Goal: Task Accomplishment & Management: Manage account settings

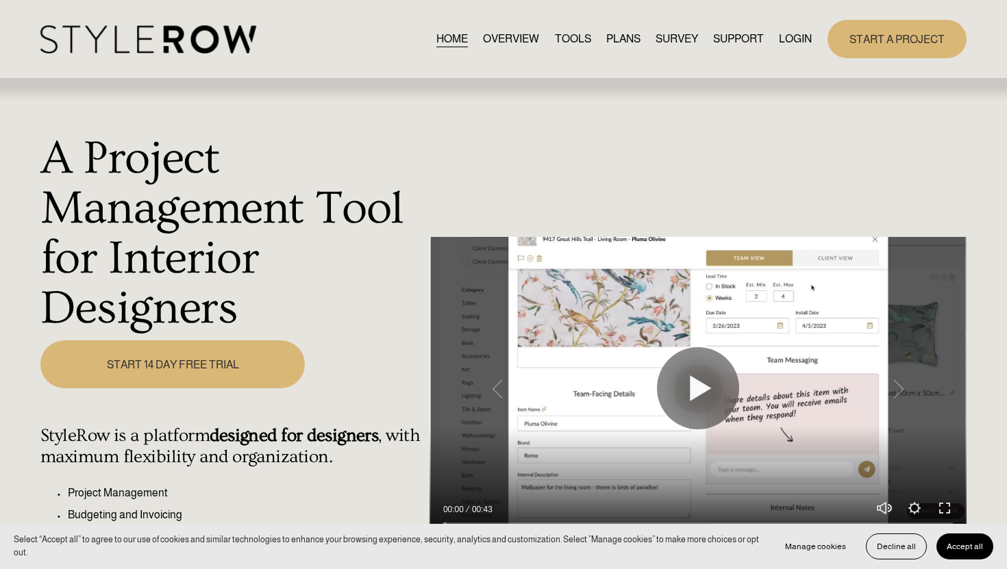
click at [796, 38] on link "LOGIN" at bounding box center [795, 38] width 33 height 18
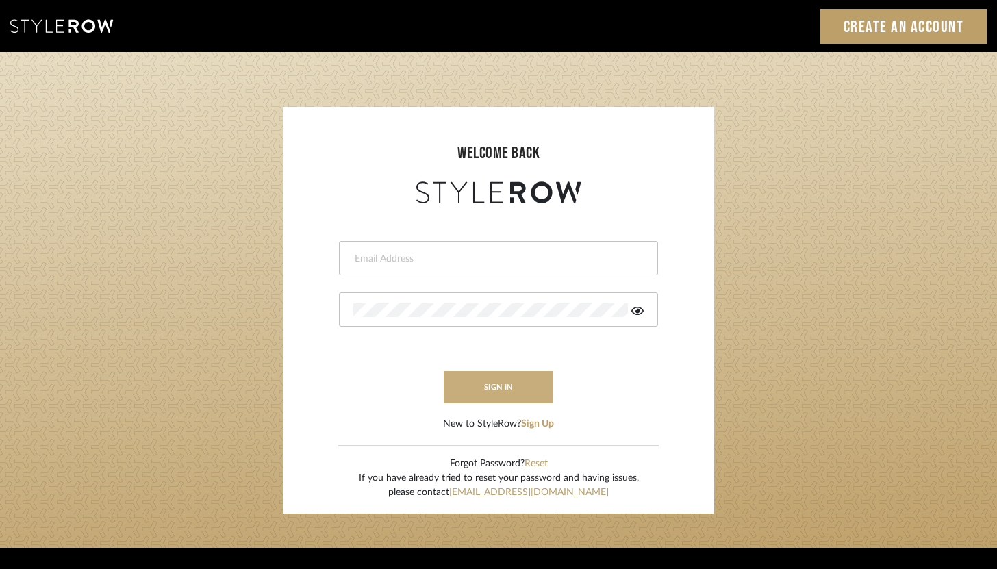
type input "brandon.hooddesigns@gmail.com"
click at [524, 395] on button "sign in" at bounding box center [499, 387] width 110 height 32
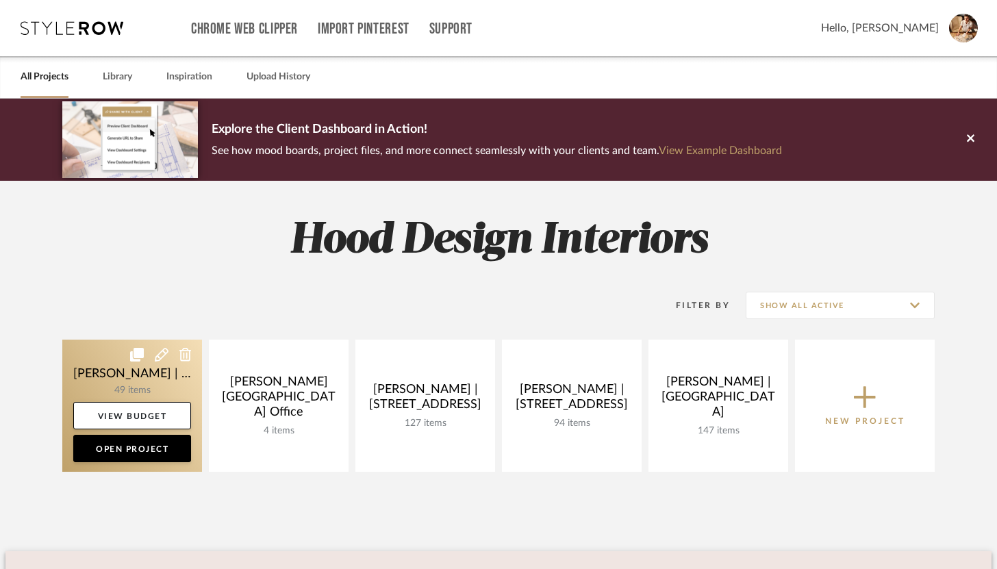
click at [101, 373] on link at bounding box center [132, 406] width 140 height 132
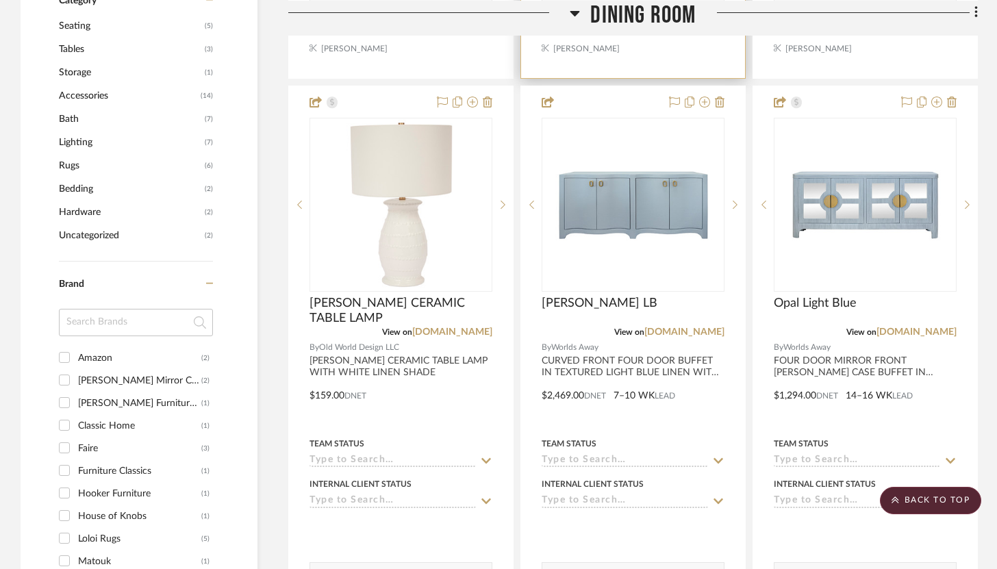
scroll to position [932, 0]
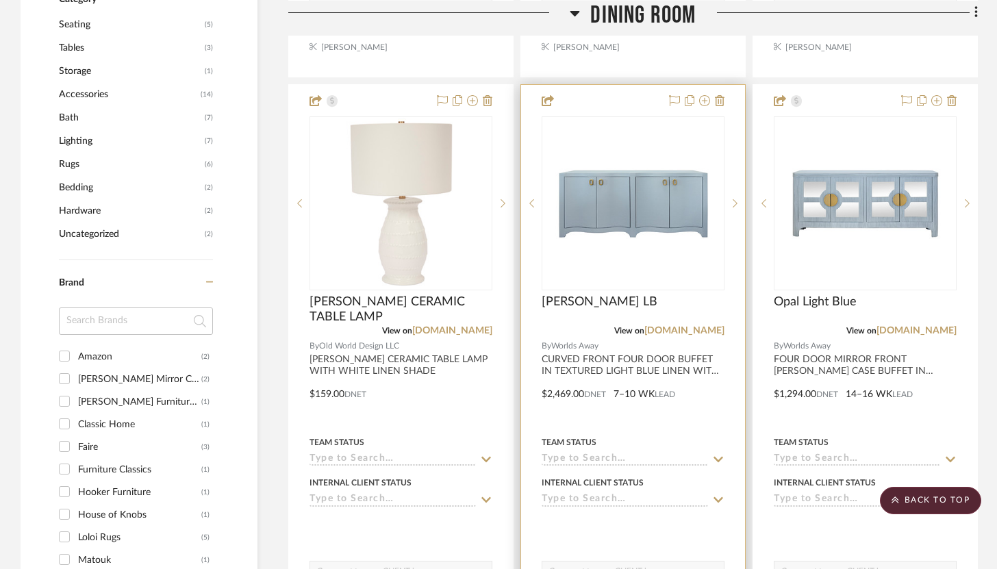
click at [686, 300] on div "MIFFY LB" at bounding box center [633, 310] width 183 height 30
click at [643, 108] on div at bounding box center [633, 384] width 224 height 599
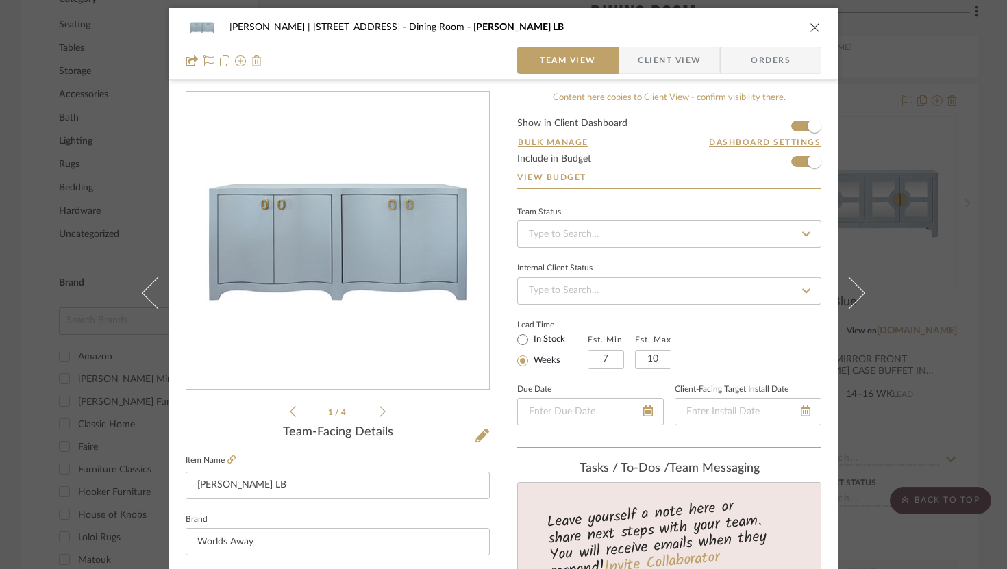
scroll to position [0, 0]
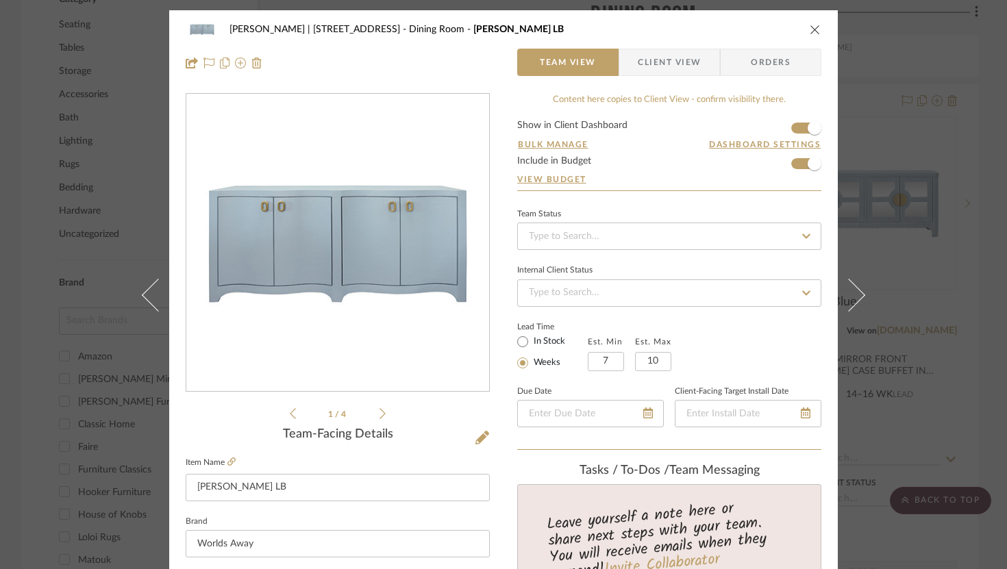
click at [687, 64] on span "Client View" at bounding box center [669, 62] width 63 height 27
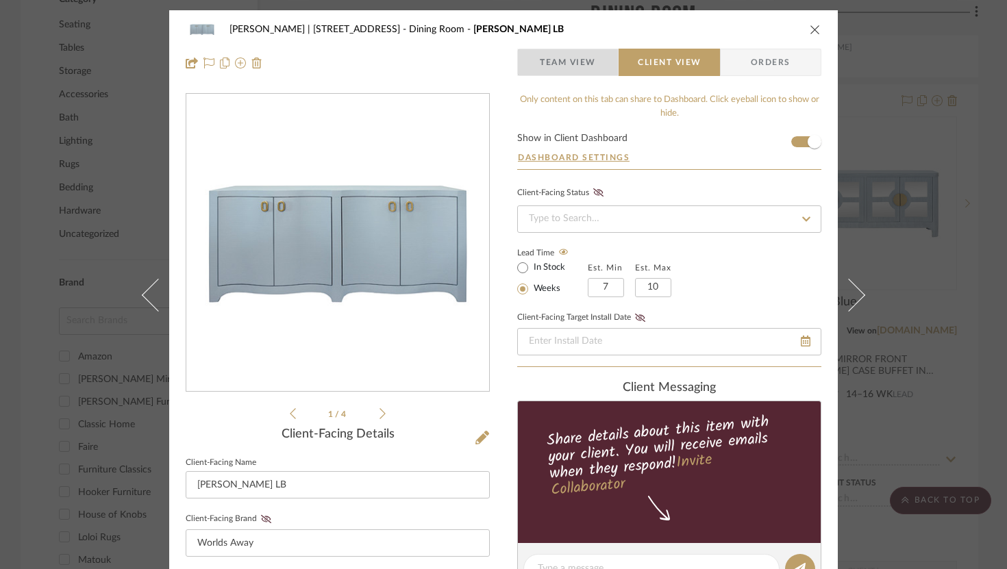
click at [574, 66] on span "Team View" at bounding box center [568, 62] width 56 height 27
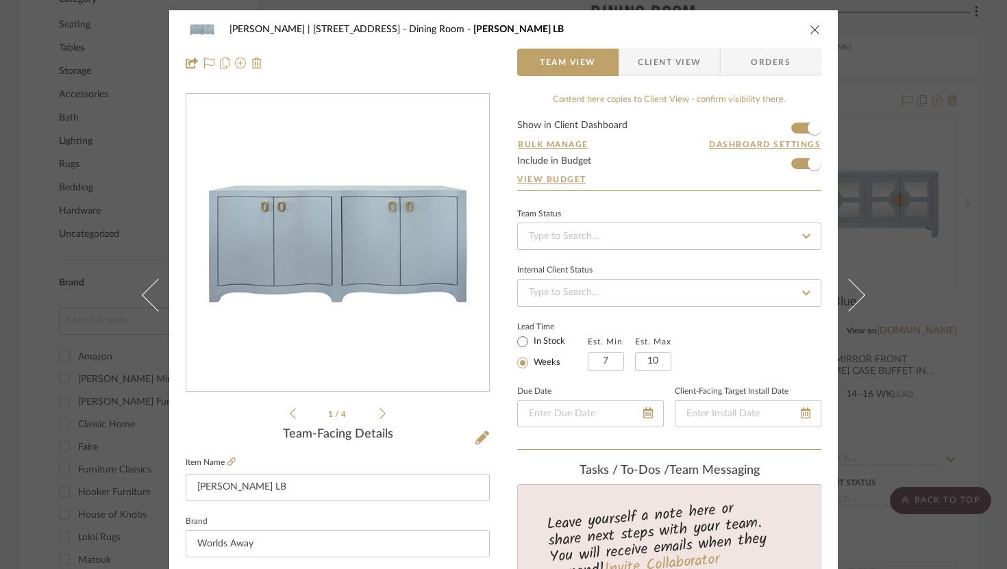
click at [810, 32] on icon "close" at bounding box center [815, 29] width 11 height 11
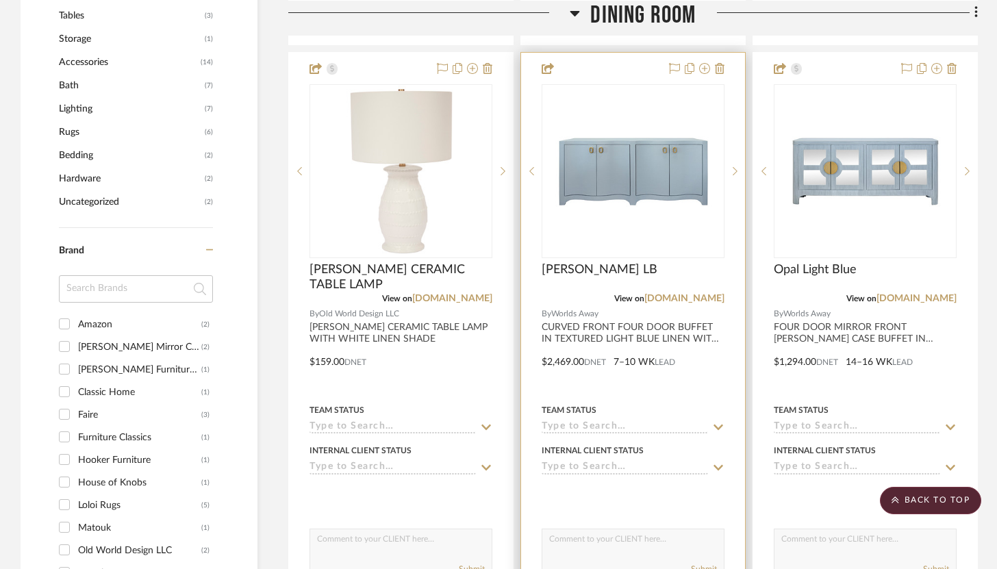
scroll to position [961, 0]
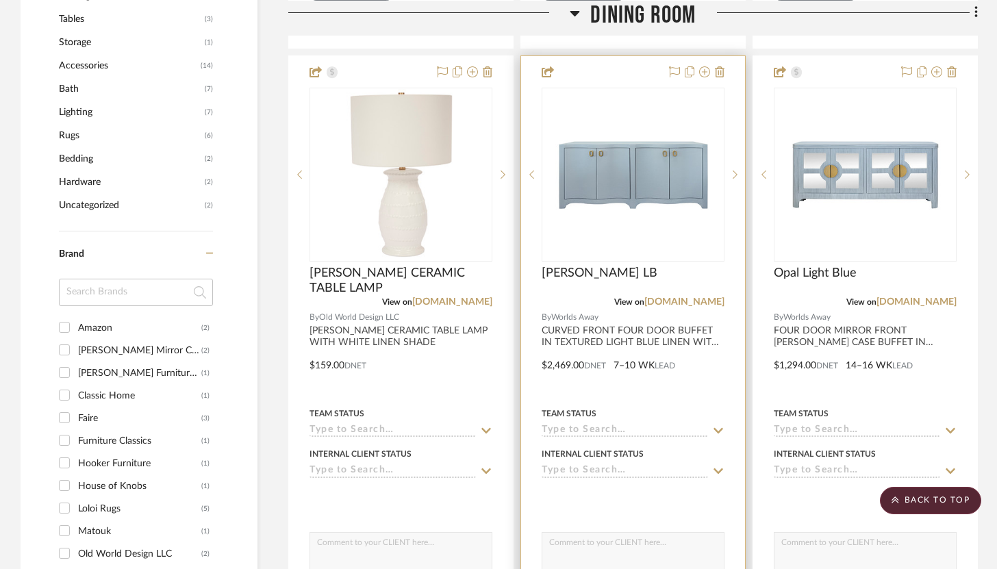
click at [625, 68] on div at bounding box center [633, 355] width 224 height 599
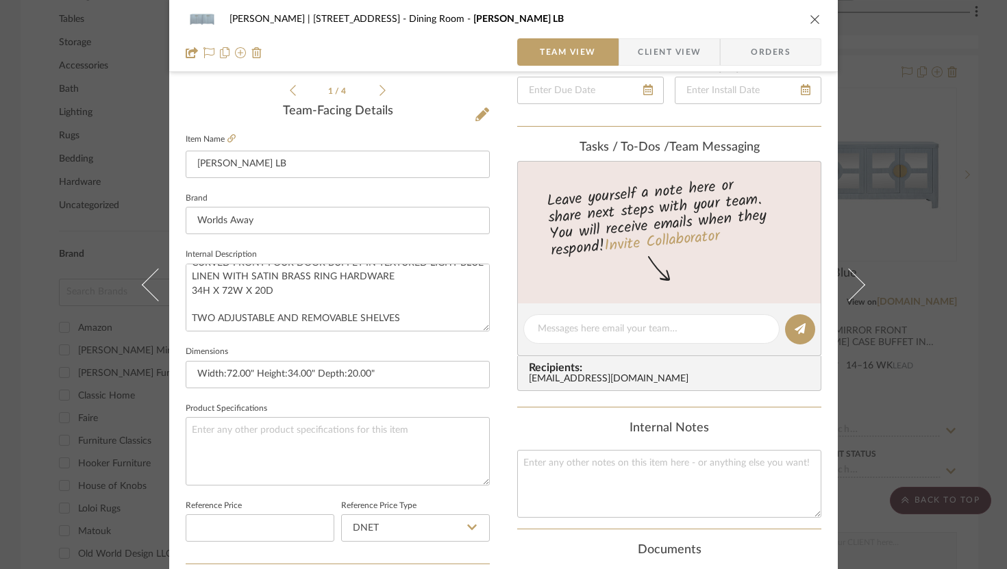
scroll to position [78, 0]
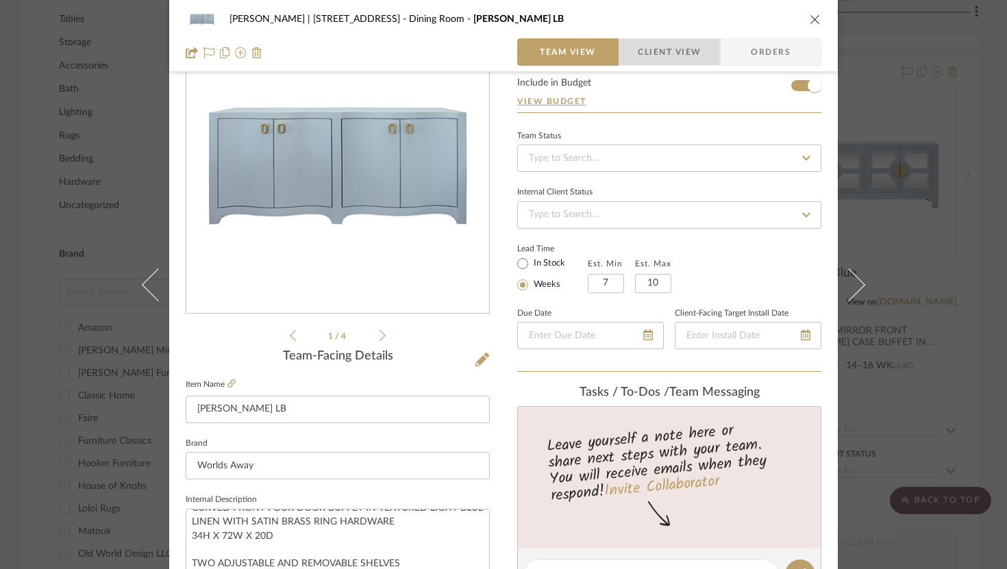
click at [657, 60] on span "Client View" at bounding box center [669, 51] width 63 height 27
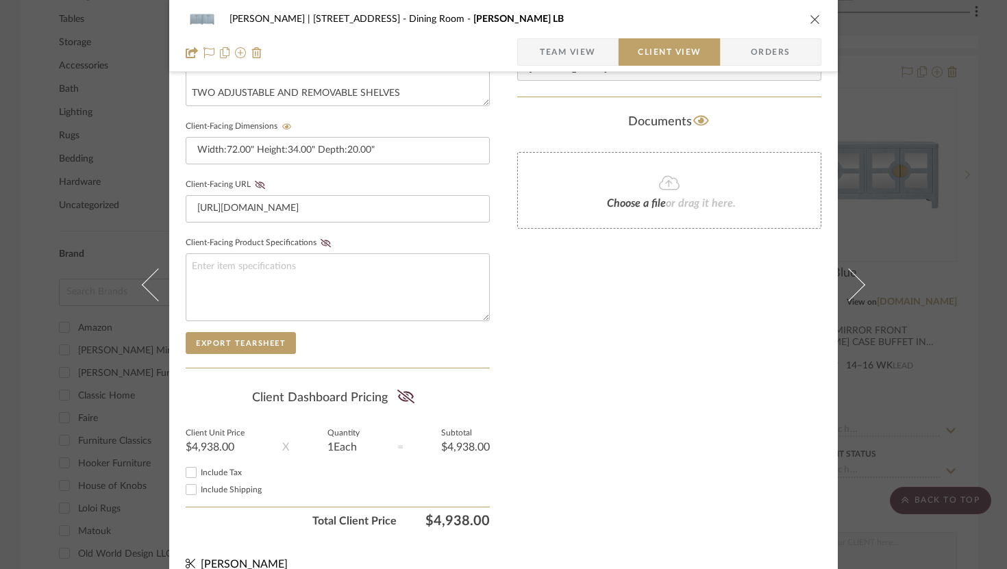
scroll to position [581, 0]
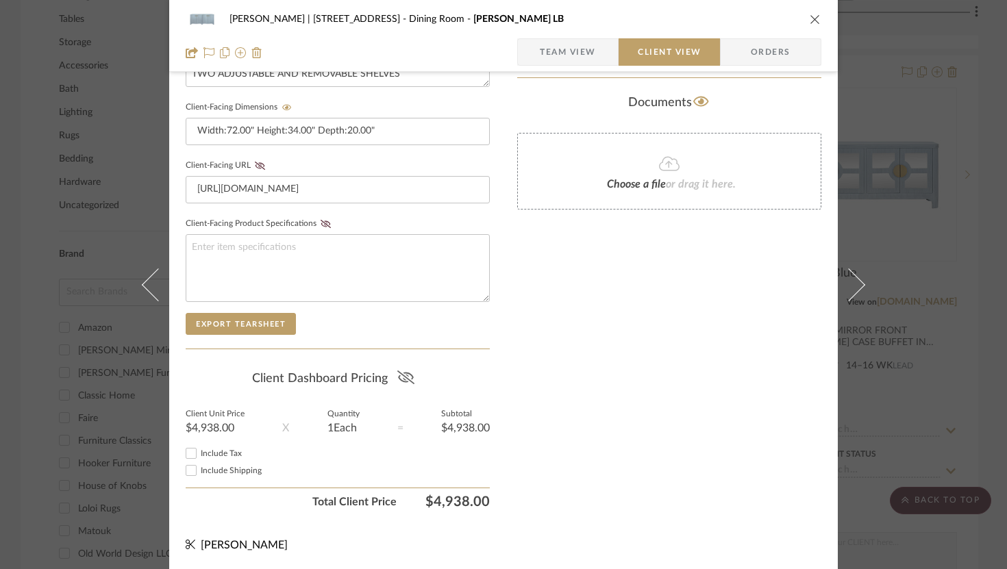
click at [401, 379] on icon at bounding box center [405, 378] width 17 height 14
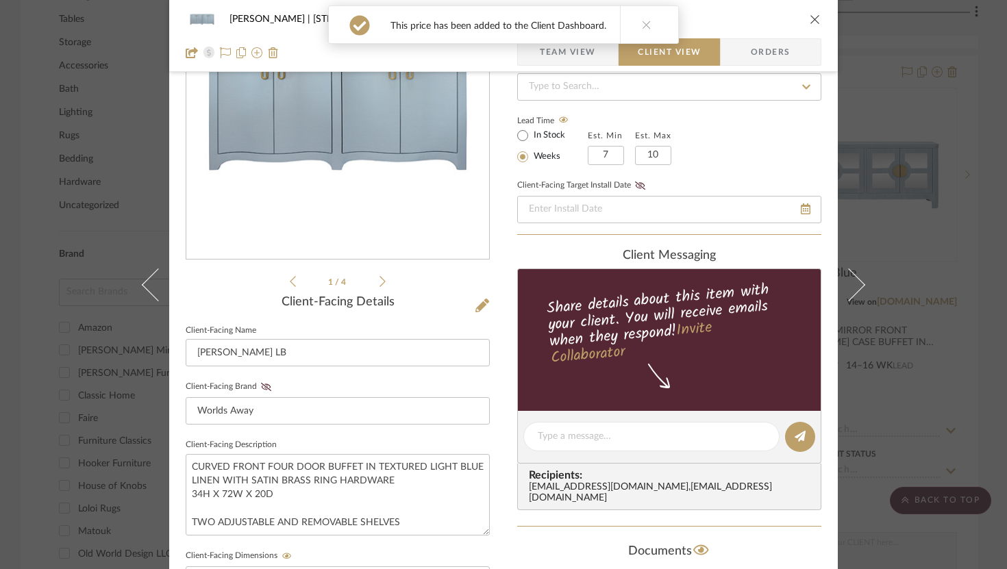
scroll to position [0, 0]
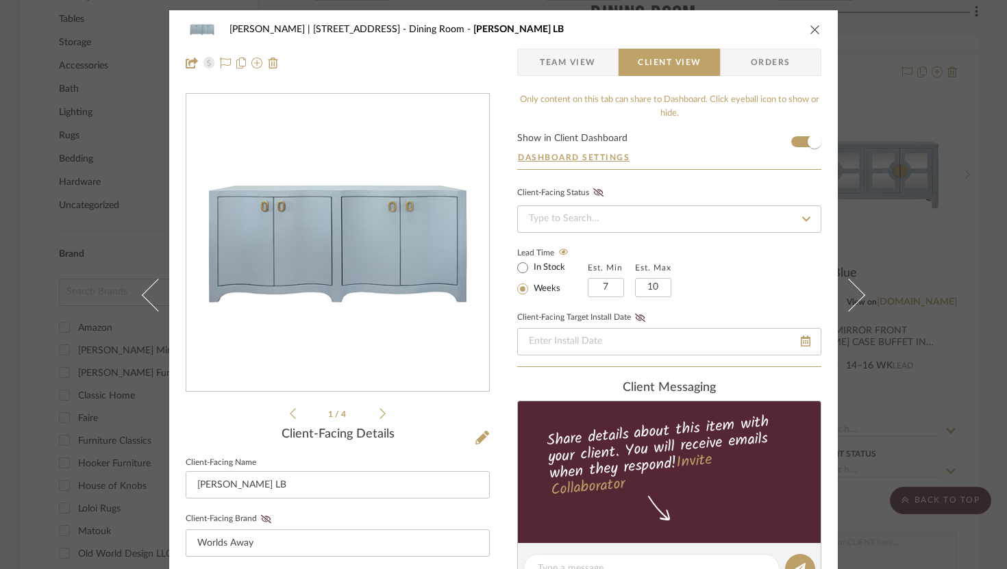
click at [814, 31] on icon "close" at bounding box center [815, 29] width 11 height 11
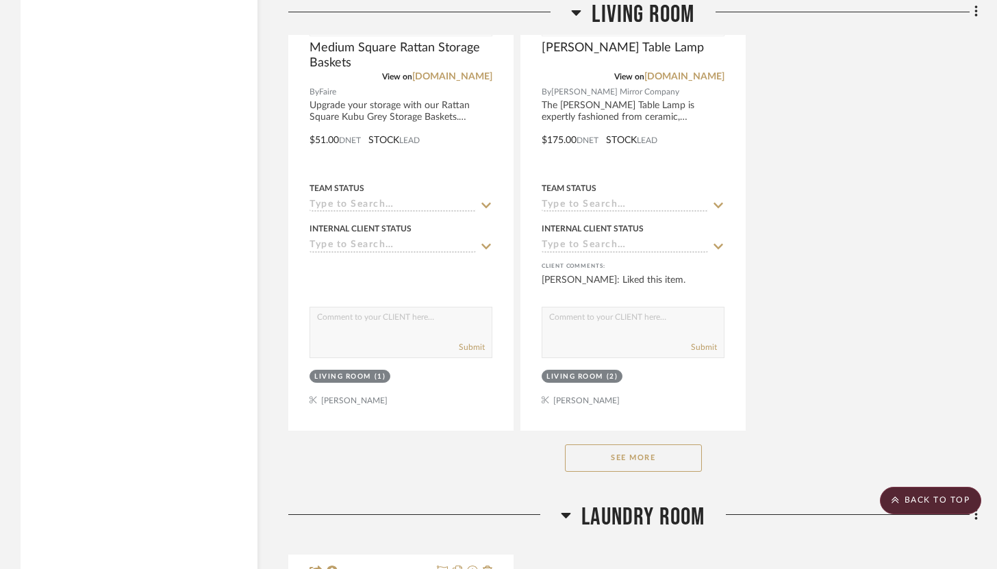
scroll to position [3745, 0]
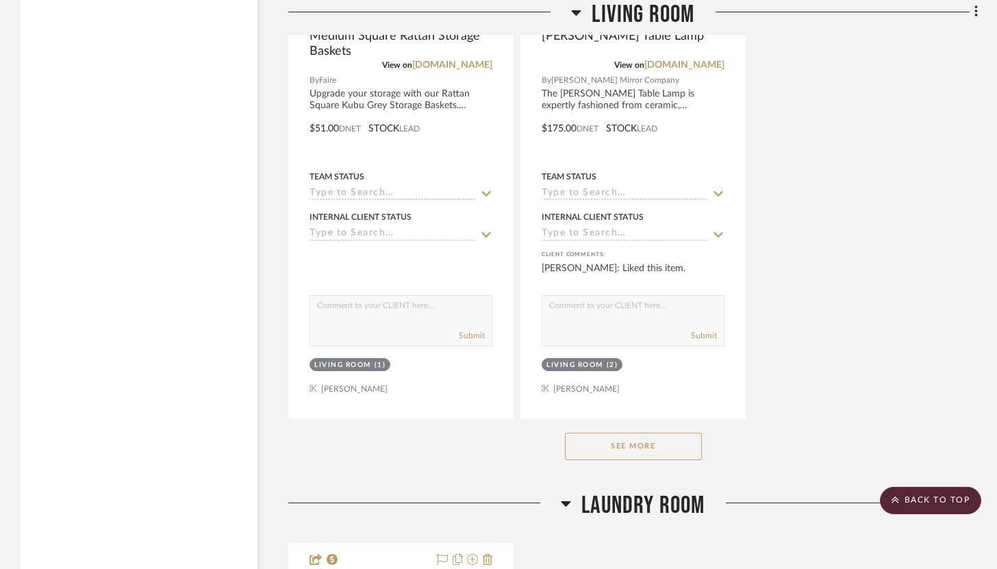
click at [683, 451] on button "See More" at bounding box center [633, 446] width 137 height 27
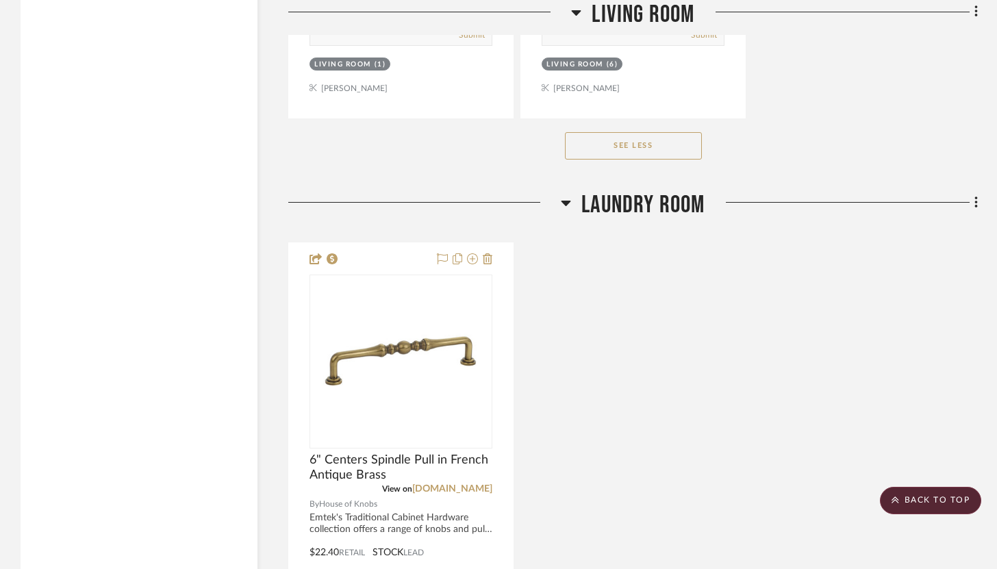
scroll to position [4671, 0]
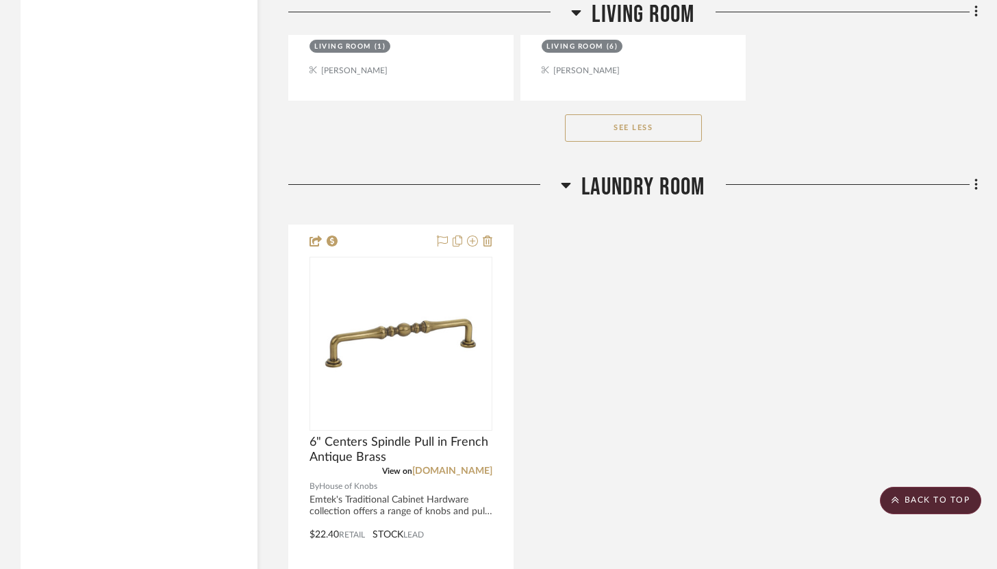
click at [696, 123] on button "See Less" at bounding box center [633, 127] width 137 height 27
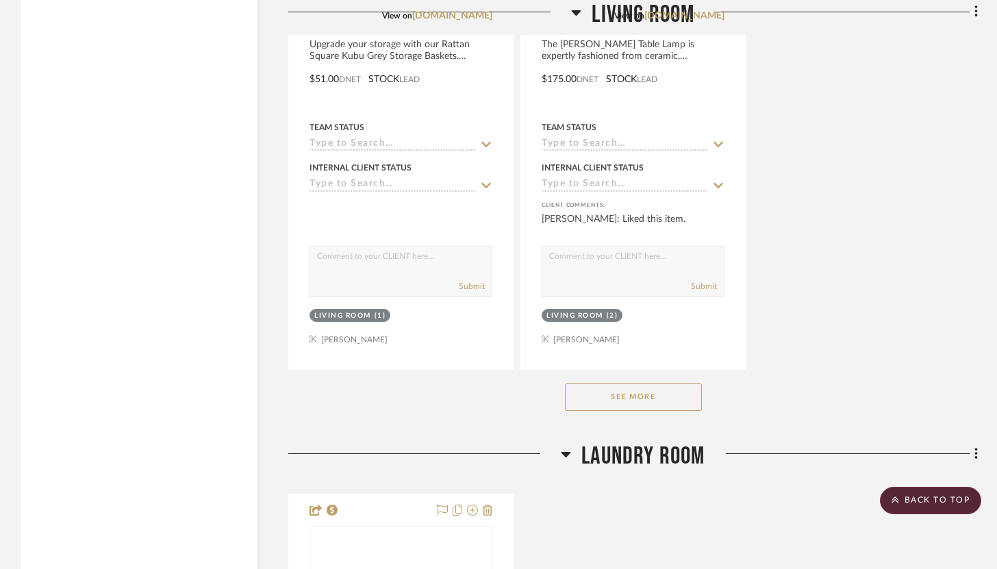
scroll to position [3837, 0]
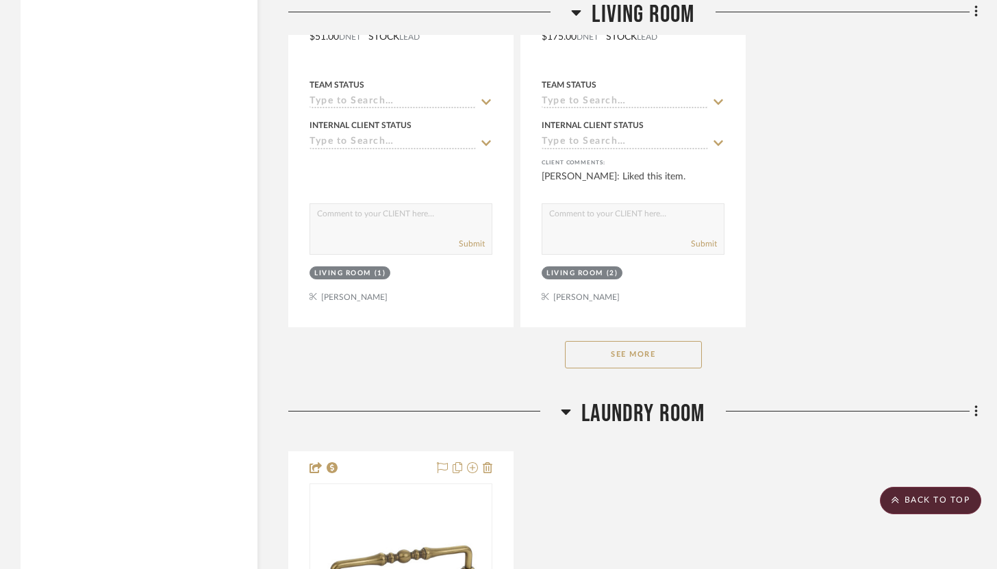
click at [657, 360] on button "See More" at bounding box center [633, 354] width 137 height 27
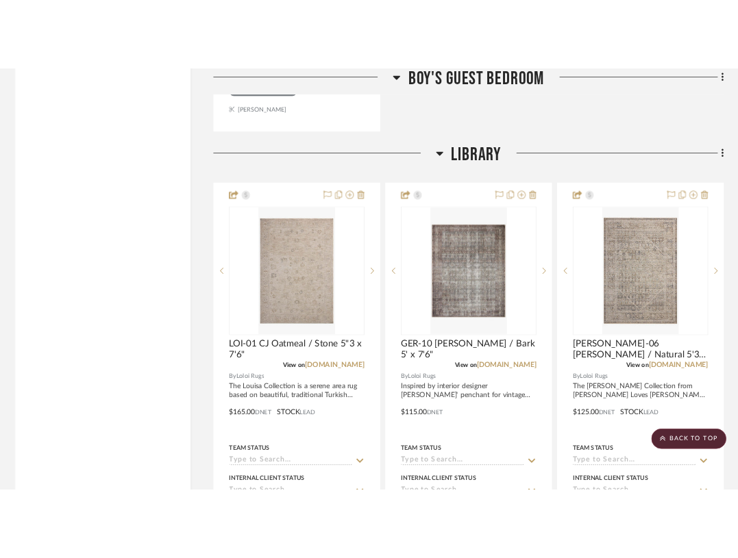
scroll to position [10140, 0]
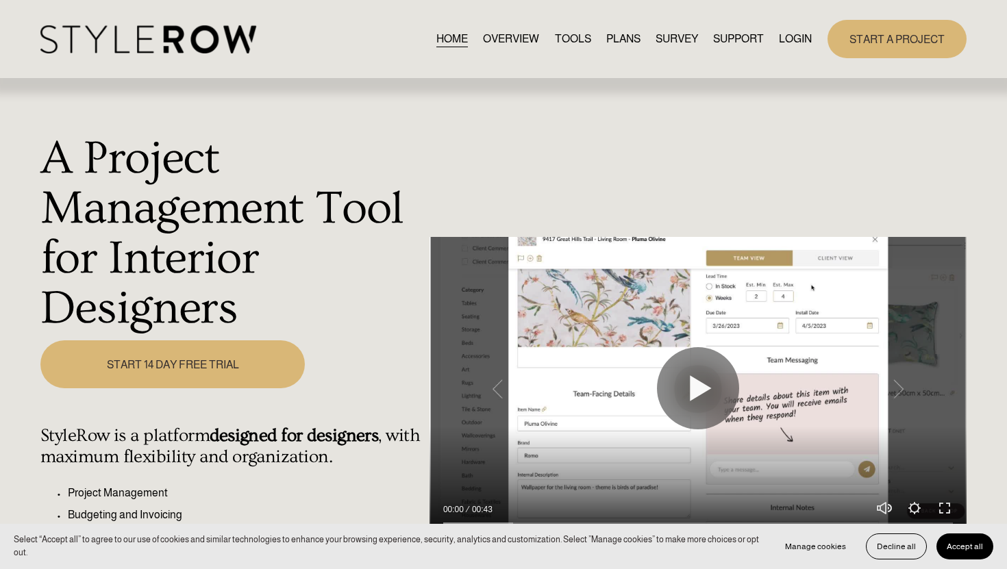
click at [800, 40] on link "LOGIN" at bounding box center [795, 38] width 33 height 18
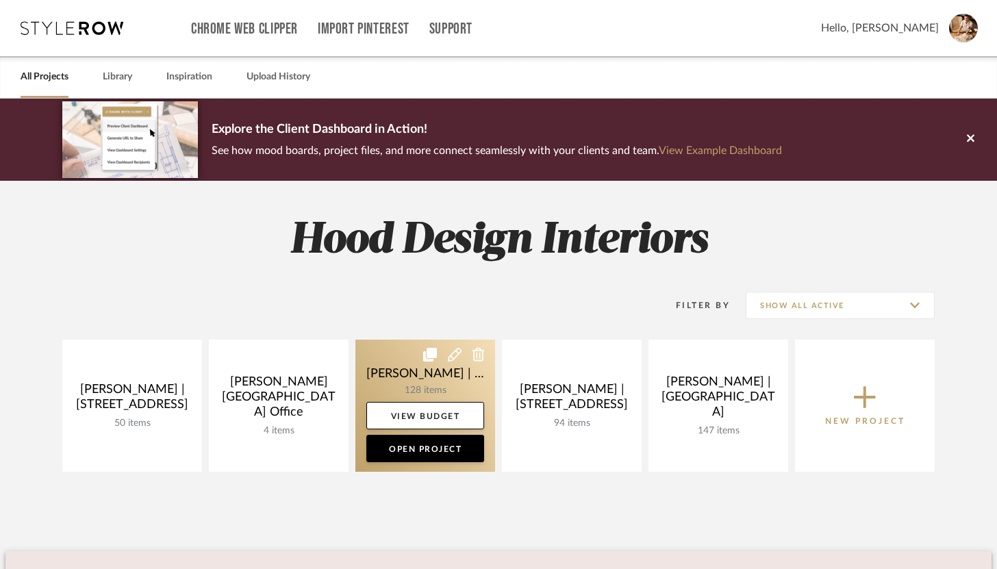
click at [403, 389] on link at bounding box center [425, 406] width 140 height 132
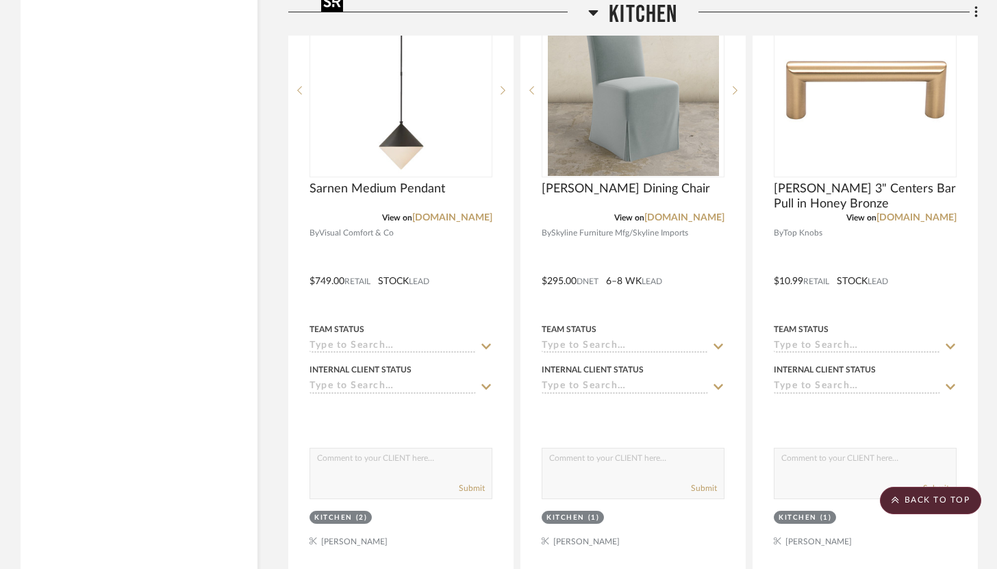
scroll to position [7695, 0]
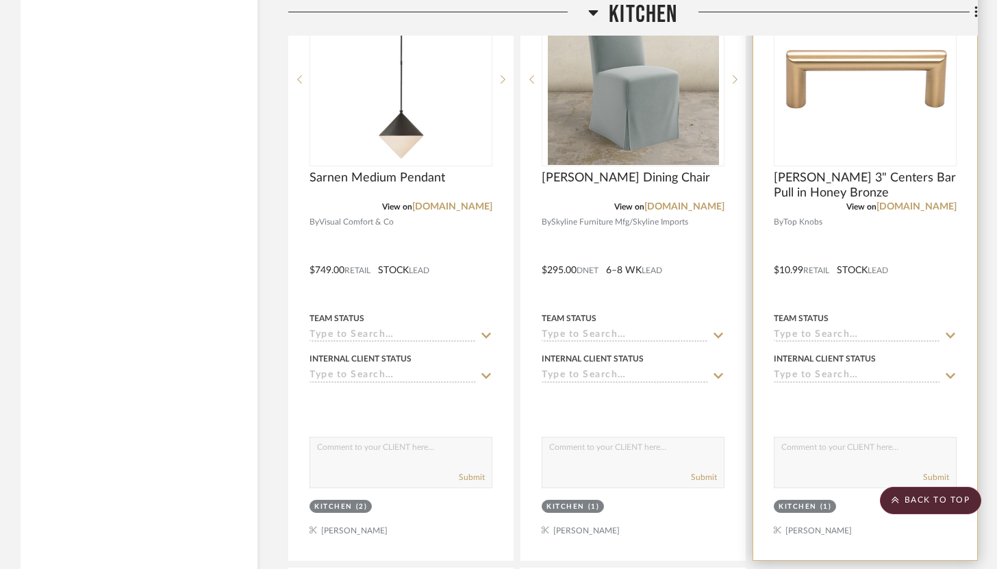
click at [892, 218] on div at bounding box center [865, 260] width 224 height 599
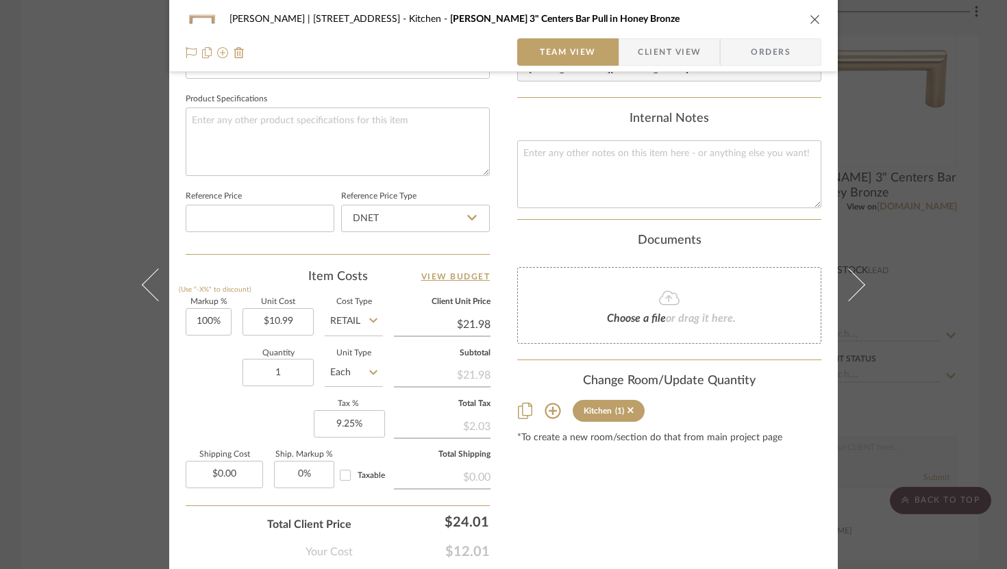
scroll to position [703, 0]
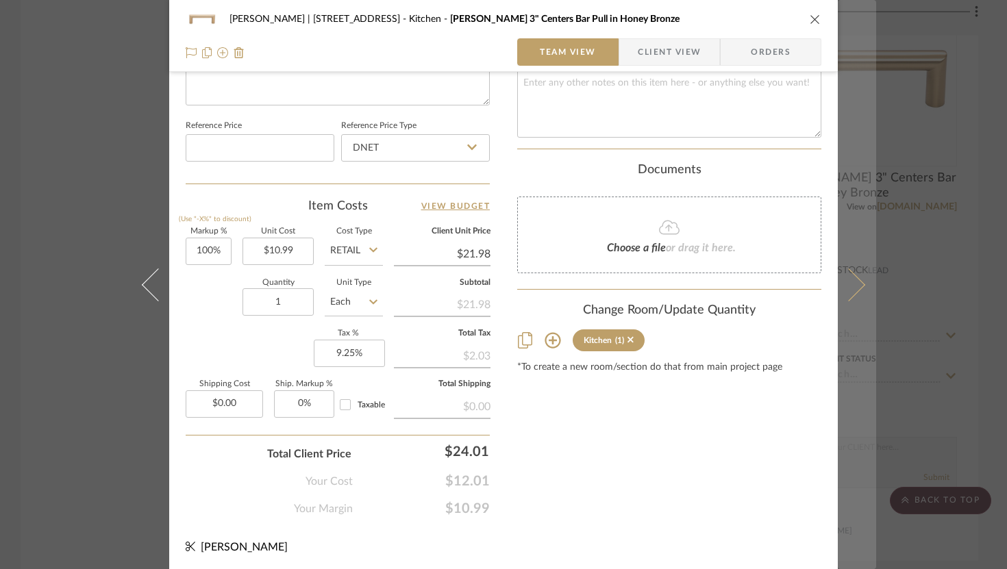
click at [845, 290] on icon at bounding box center [848, 284] width 33 height 33
click at [847, 288] on icon at bounding box center [848, 284] width 33 height 33
